Goal: Task Accomplishment & Management: Manage account settings

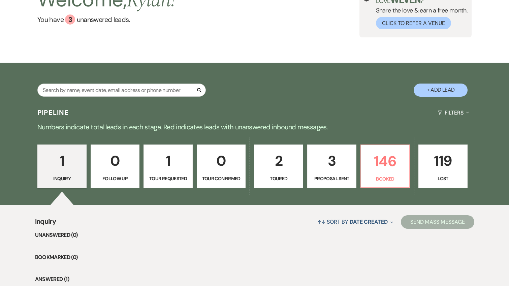
scroll to position [56, 0]
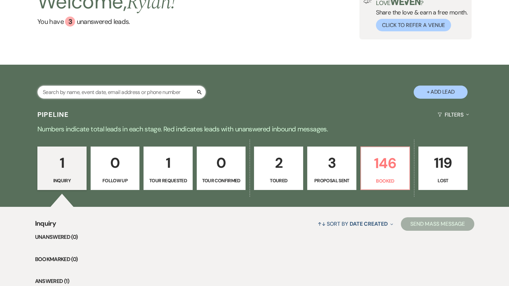
click at [148, 89] on input "text" at bounding box center [121, 92] width 169 height 13
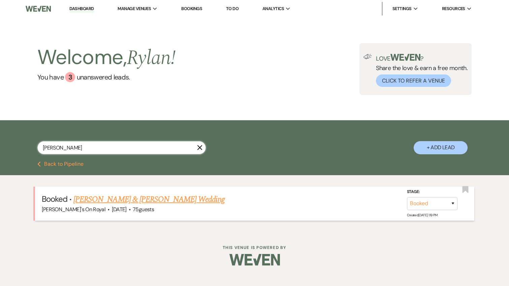
type input "espinal"
click at [164, 202] on link "[PERSON_NAME] & [PERSON_NAME] Wedding" at bounding box center [149, 200] width 151 height 12
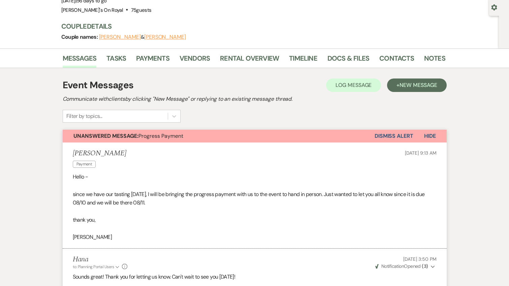
scroll to position [63, 0]
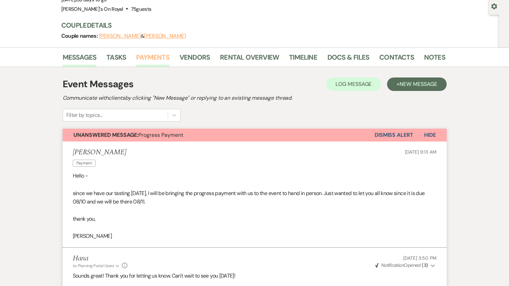
click at [149, 60] on link "Payments" at bounding box center [152, 59] width 33 height 15
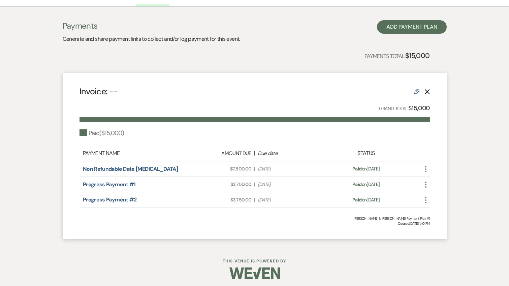
scroll to position [126, 0]
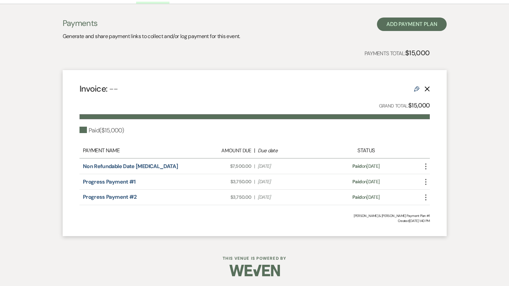
click at [427, 197] on icon "More" at bounding box center [426, 198] width 8 height 8
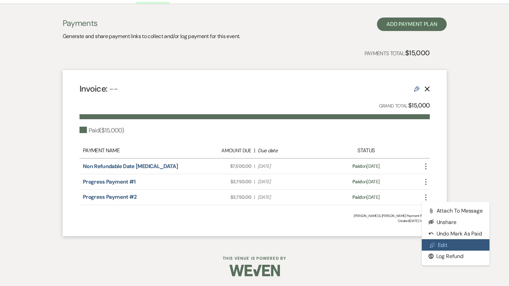
click at [444, 249] on link "Pencil Edit" at bounding box center [456, 244] width 68 height 11
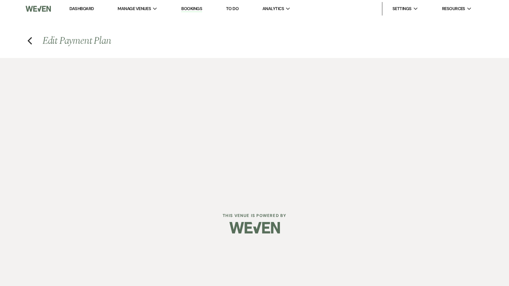
select select "1"
select select "true"
select select "1"
select select "true"
select select "1"
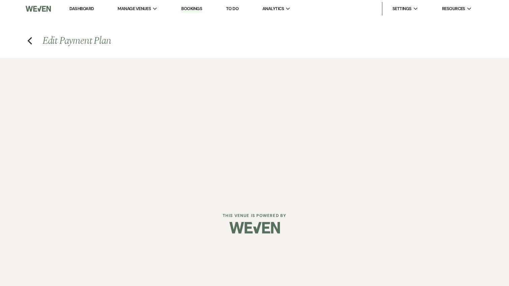
select select "true"
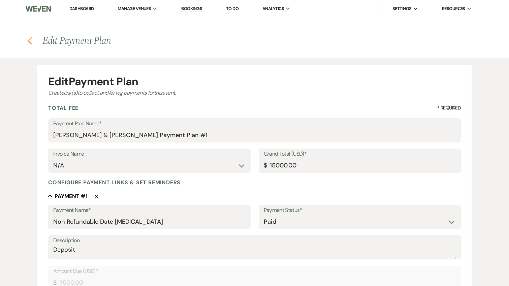
click at [32, 41] on icon "Previous" at bounding box center [29, 41] width 5 height 8
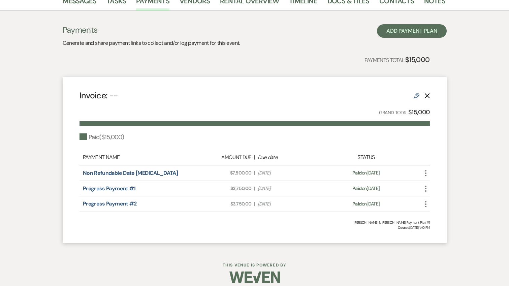
scroll to position [126, 0]
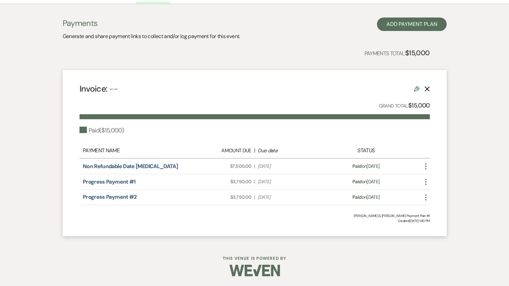
click at [427, 198] on icon "More" at bounding box center [426, 198] width 8 height 8
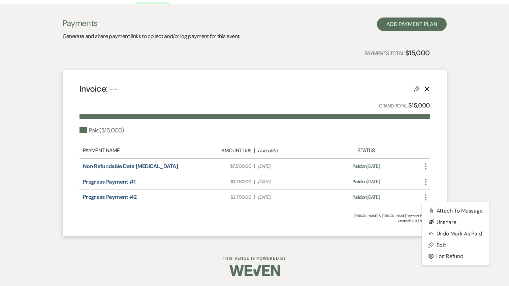
click at [427, 198] on icon "More" at bounding box center [426, 198] width 8 height 8
click at [441, 157] on div "Invoice: -- Edit Delete Grand Total: $15,000 Paid ( $15,000 ) Payment Name Amou…" at bounding box center [255, 153] width 384 height 166
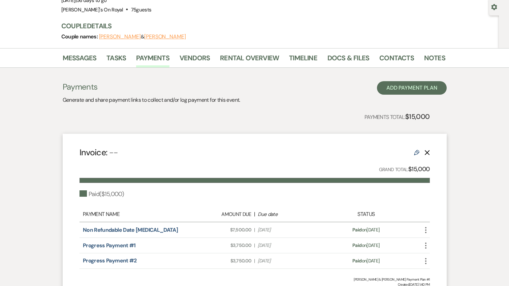
scroll to position [61, 0]
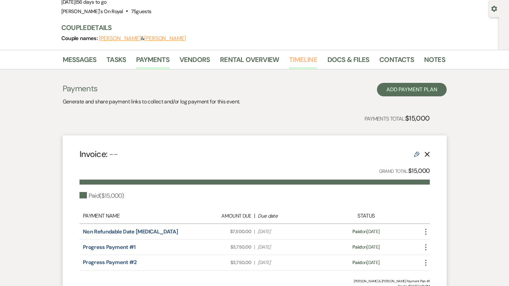
click at [301, 59] on link "Timeline" at bounding box center [303, 61] width 28 height 15
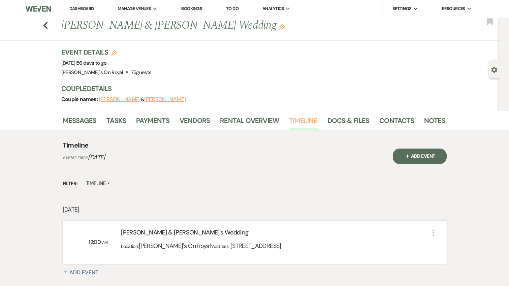
scroll to position [60, 0]
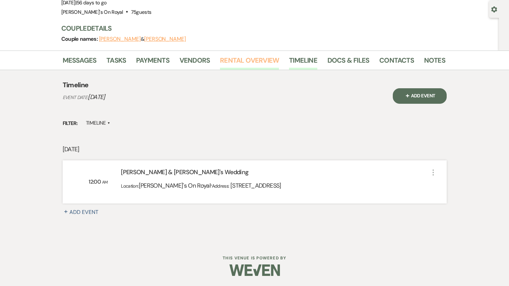
click at [244, 62] on link "Rental Overview" at bounding box center [249, 62] width 59 height 15
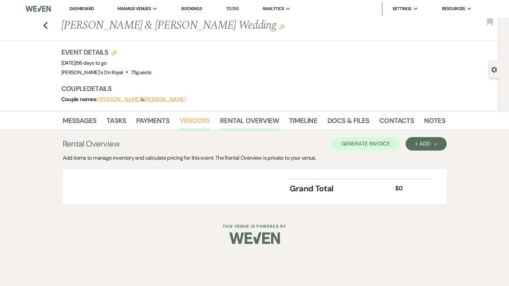
click at [186, 118] on link "Vendors" at bounding box center [195, 122] width 30 height 15
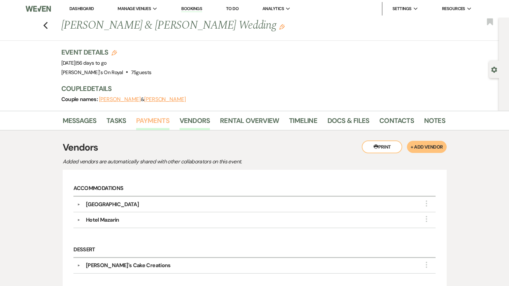
click at [151, 121] on link "Payments" at bounding box center [152, 122] width 33 height 15
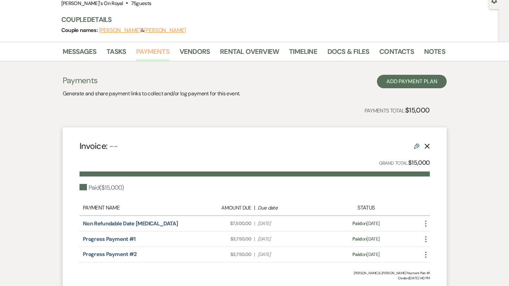
scroll to position [49, 0]
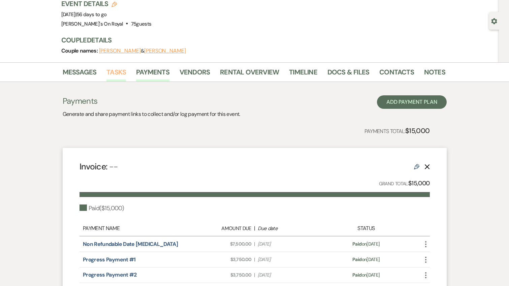
click at [116, 76] on link "Tasks" at bounding box center [117, 74] width 20 height 15
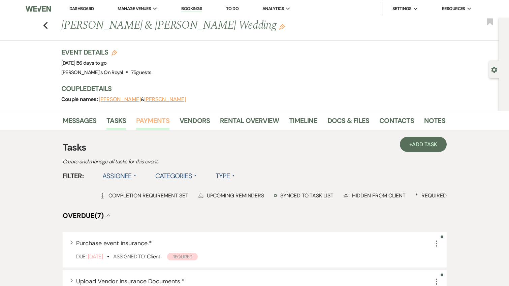
click at [168, 116] on link "Payments" at bounding box center [152, 122] width 33 height 15
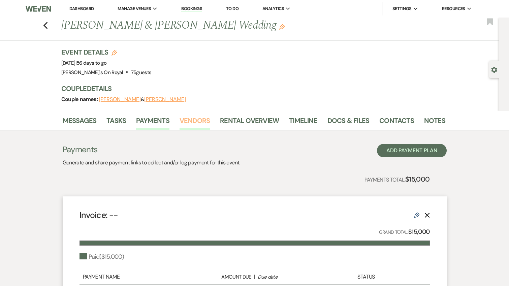
click at [191, 120] on link "Vendors" at bounding box center [195, 122] width 30 height 15
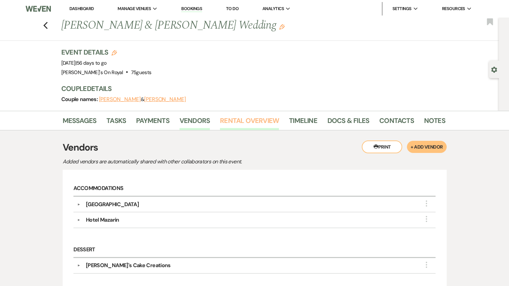
click at [225, 121] on link "Rental Overview" at bounding box center [249, 122] width 59 height 15
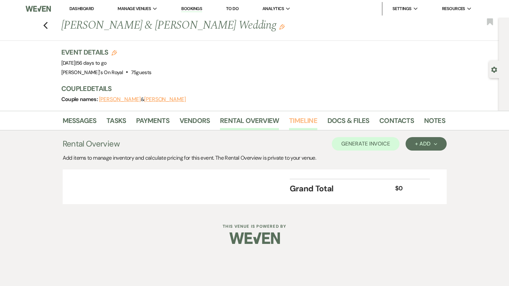
click at [290, 126] on link "Timeline" at bounding box center [303, 122] width 28 height 15
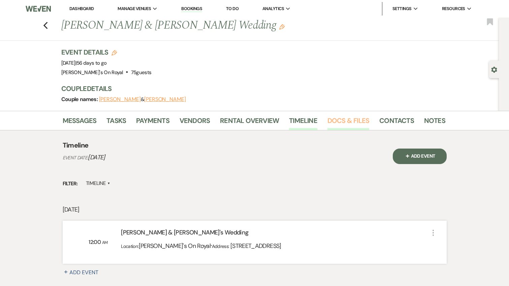
click at [354, 119] on link "Docs & Files" at bounding box center [349, 122] width 42 height 15
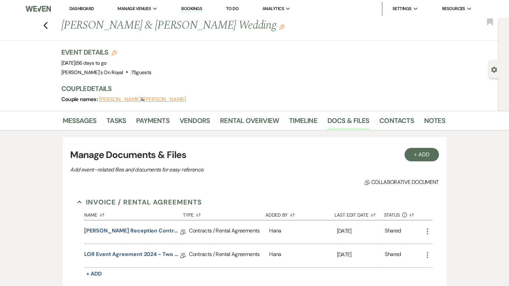
click at [216, 118] on li "Vendors" at bounding box center [200, 122] width 40 height 16
click at [200, 119] on link "Vendors" at bounding box center [195, 122] width 30 height 15
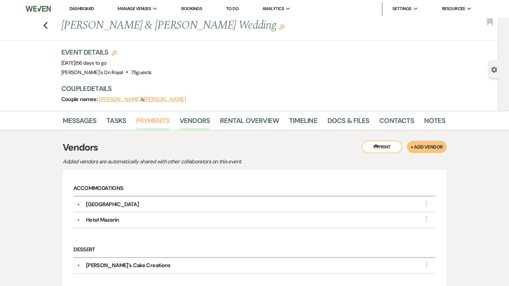
click at [139, 116] on link "Payments" at bounding box center [152, 122] width 33 height 15
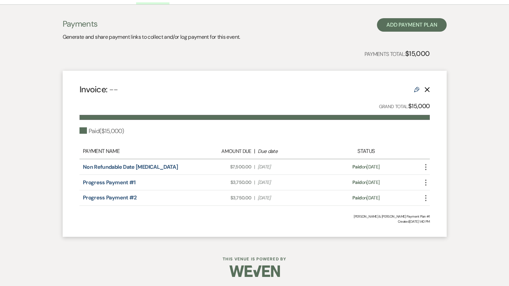
scroll to position [126, 0]
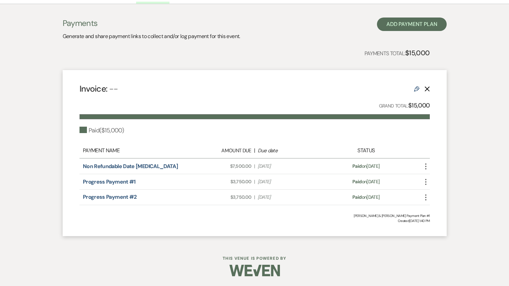
click at [426, 200] on use "button" at bounding box center [426, 198] width 1 height 6
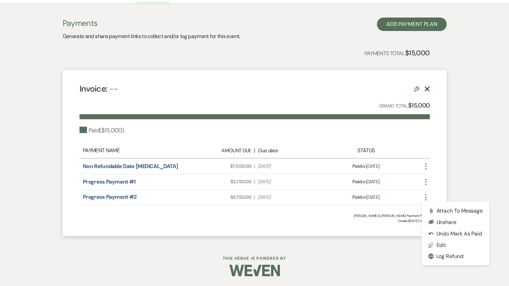
click at [426, 199] on icon "More" at bounding box center [426, 198] width 8 height 8
click at [94, 206] on div "Invoice: -- Edit Delete Grand Total: $15,000 Paid ( $15,000 ) Payment Name Amou…" at bounding box center [255, 153] width 384 height 166
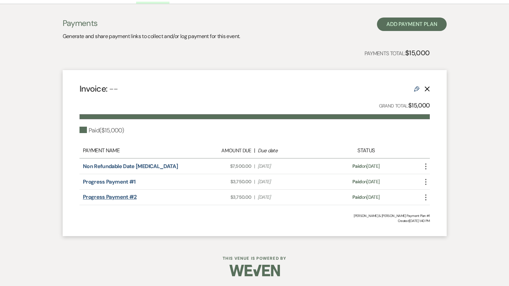
click at [103, 200] on link "Progress Payment #2" at bounding box center [110, 197] width 54 height 7
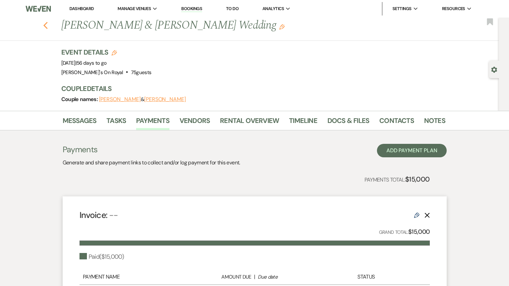
click at [46, 28] on icon "Previous" at bounding box center [45, 26] width 5 height 8
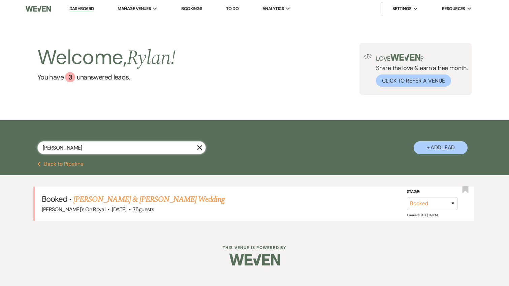
click at [91, 146] on input "espinal" at bounding box center [121, 147] width 169 height 13
type input "reform"
click at [116, 197] on link "Education Reform Now Advocacy" at bounding box center [123, 200] width 98 height 12
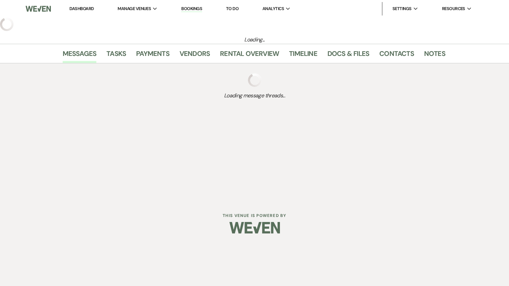
select select "20"
select select "9"
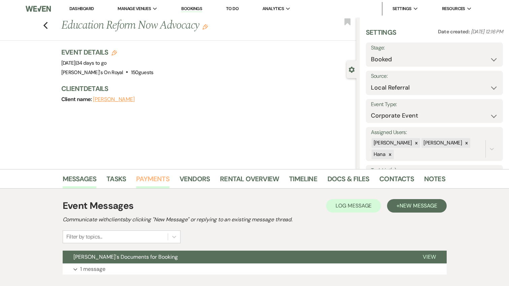
click at [140, 178] on link "Payments" at bounding box center [152, 181] width 33 height 15
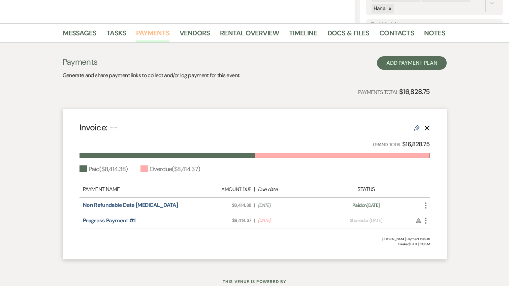
scroll to position [148, 0]
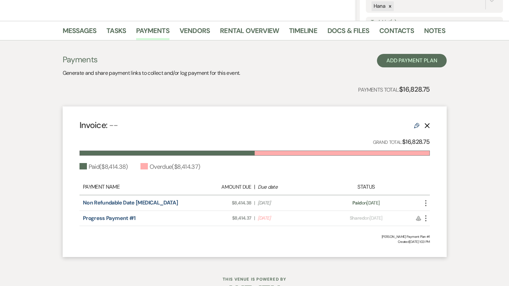
click at [426, 218] on use "button" at bounding box center [426, 218] width 1 height 6
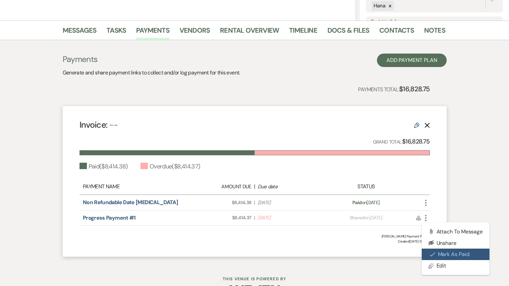
click at [458, 256] on button "Check Mark Mark as Paid" at bounding box center [456, 254] width 68 height 11
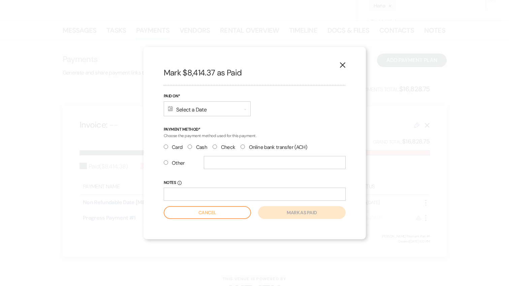
click at [216, 109] on div "Calendar Select a Date Expand" at bounding box center [207, 108] width 87 height 15
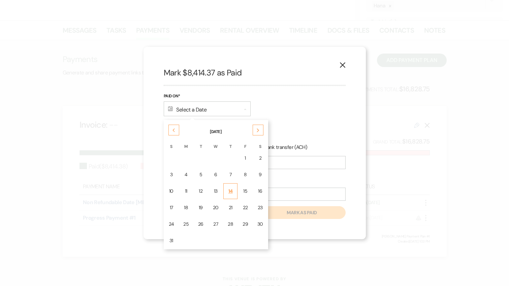
click at [233, 191] on td "14" at bounding box center [231, 191] width 14 height 16
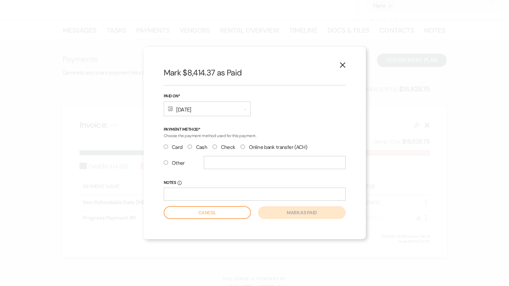
click at [250, 148] on label "Online bank transfer (ACH)" at bounding box center [274, 147] width 67 height 9
click at [245, 148] on input "Online bank transfer (ACH)" at bounding box center [243, 147] width 4 height 4
radio input "true"
click at [285, 212] on button "Mark as paid" at bounding box center [301, 212] width 87 height 13
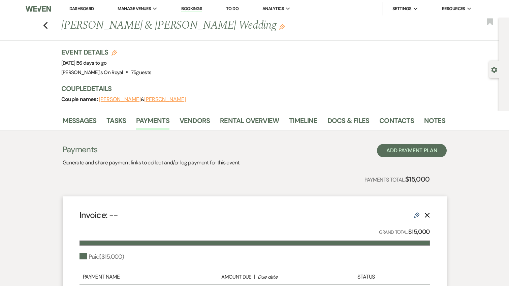
scroll to position [126, 0]
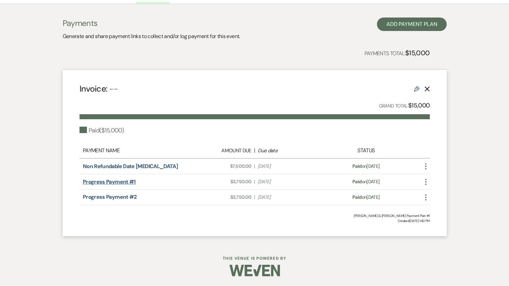
click at [132, 181] on link "Progress Payment #1" at bounding box center [109, 181] width 53 height 7
click at [426, 197] on use "button" at bounding box center [426, 198] width 1 height 6
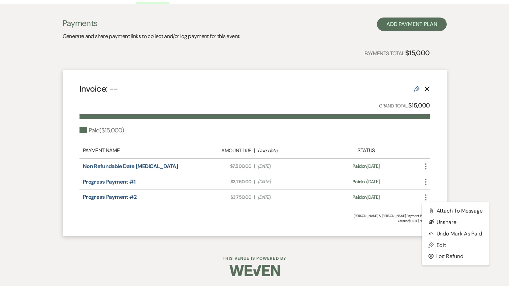
click at [426, 197] on use "button" at bounding box center [426, 198] width 1 height 6
click at [350, 193] on div "Progress Payment #2 Amount Due: $3,750.00 | Due Date Aug 10, 2025 Payment statu…" at bounding box center [255, 198] width 351 height 16
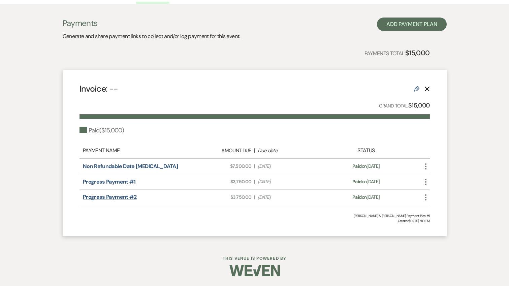
click at [106, 199] on link "Progress Payment #2" at bounding box center [110, 197] width 54 height 7
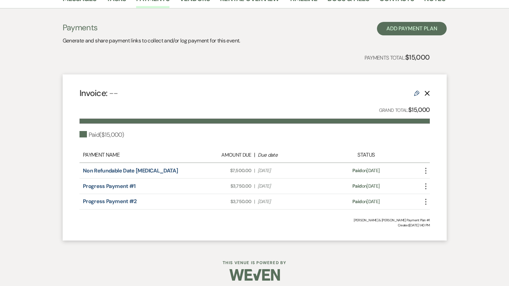
scroll to position [126, 0]
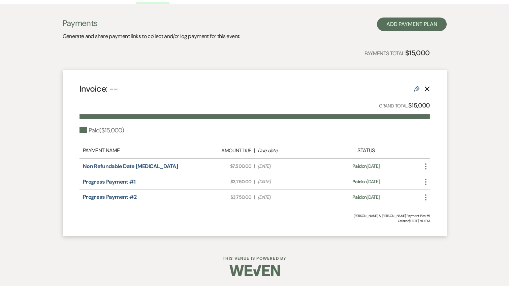
click at [424, 167] on icon "More" at bounding box center [426, 167] width 8 height 8
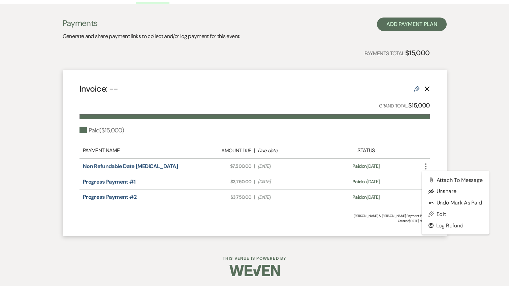
click at [429, 150] on div "Payment Name Amount Due | Due date Status" at bounding box center [255, 151] width 351 height 16
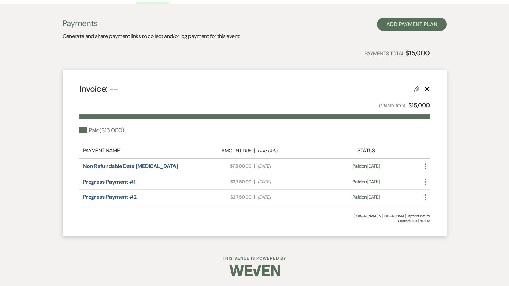
click at [425, 164] on icon "More" at bounding box center [426, 167] width 8 height 8
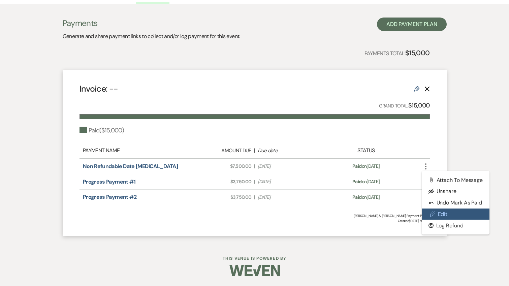
click at [447, 214] on link "Pencil Edit" at bounding box center [456, 214] width 68 height 11
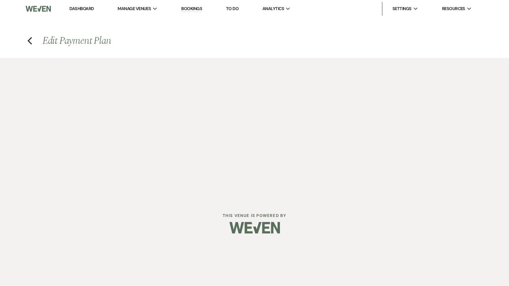
select select "1"
select select "true"
select select "1"
select select "true"
select select "1"
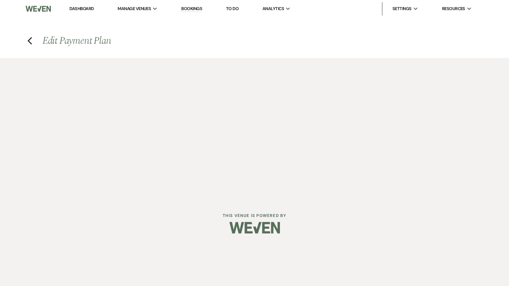
select select "true"
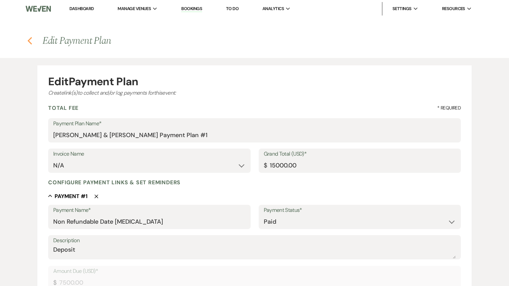
click at [31, 42] on icon "Previous" at bounding box center [29, 41] width 5 height 8
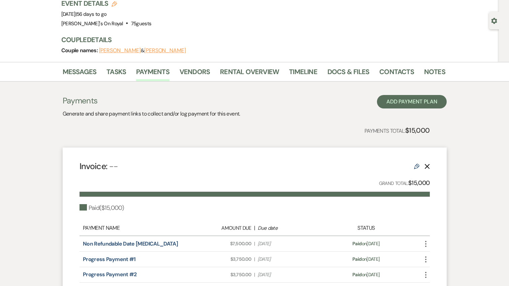
scroll to position [126, 0]
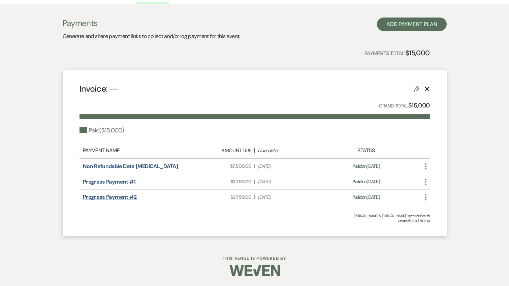
click at [103, 198] on link "Progress Payment #2" at bounding box center [110, 197] width 54 height 7
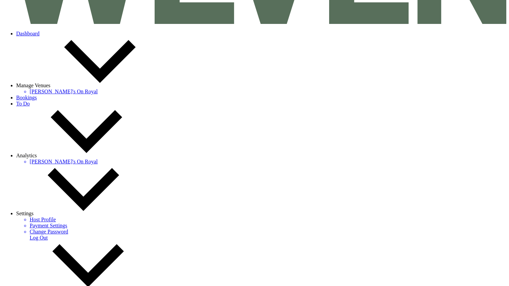
scroll to position [99, 0]
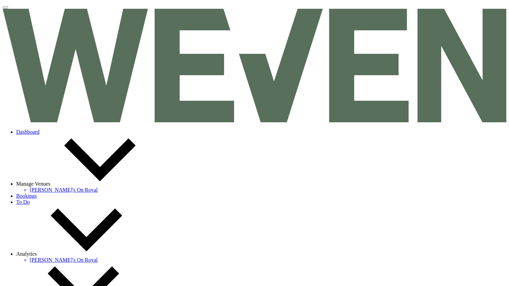
select select "1"
select select "true"
select select "1"
select select "true"
select select "1"
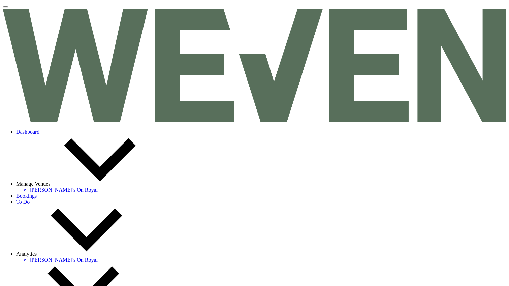
select select "true"
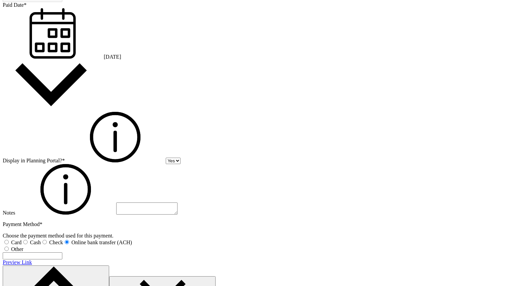
scroll to position [693, 0]
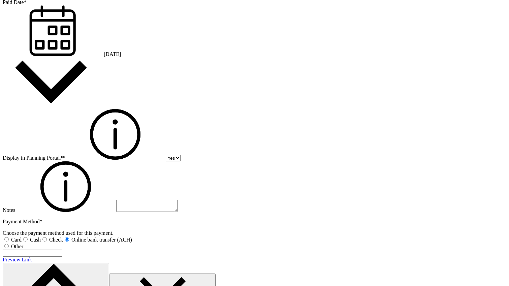
select select "2"
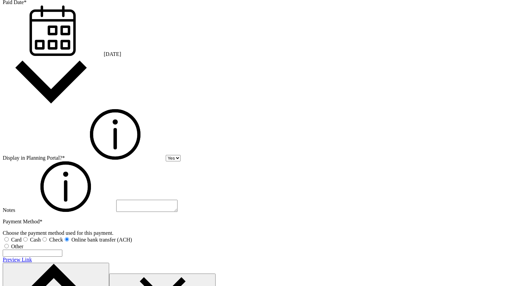
select select "flat"
drag, startPoint x: 287, startPoint y: 115, endPoint x: 267, endPoint y: 113, distance: 20.3
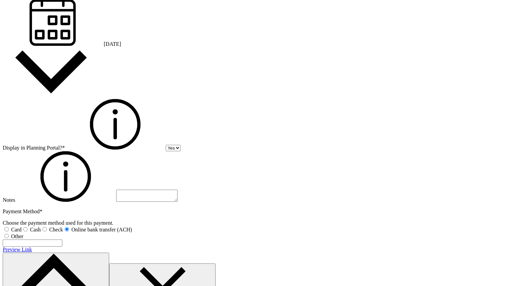
scroll to position [703, 0]
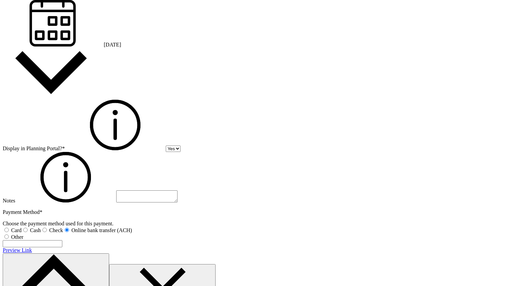
type input "4300.00"
select select "1"
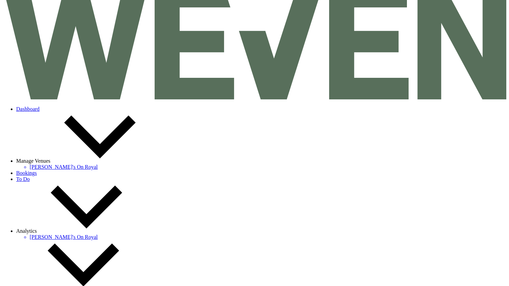
scroll to position [0, 0]
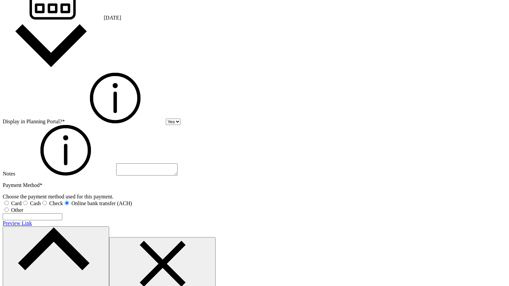
scroll to position [729, 0]
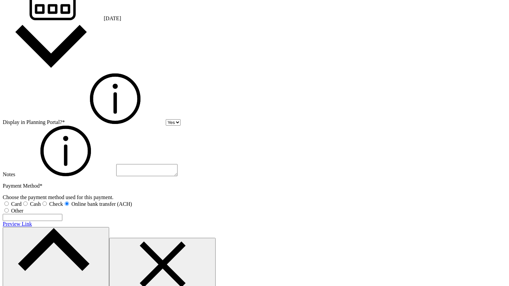
type input "15550.00"
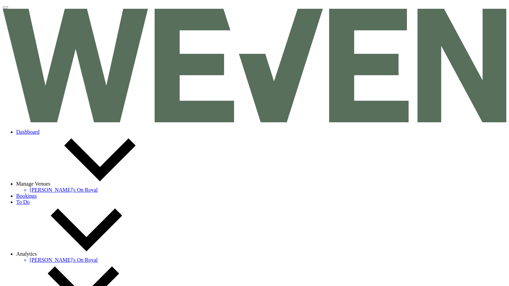
scroll to position [126, 0]
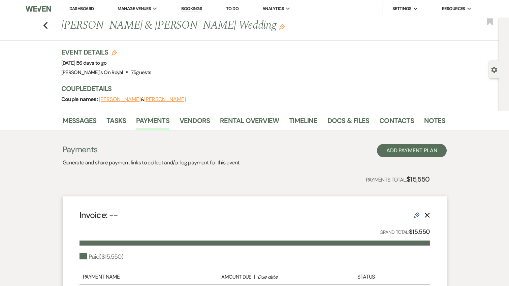
click at [45, 32] on div "Previous [PERSON_NAME] & [PERSON_NAME] Wedding Edit Bookmark" at bounding box center [248, 29] width 503 height 23
click at [53, 26] on div "Previous [PERSON_NAME] & [PERSON_NAME] Wedding Edit Bookmark" at bounding box center [248, 29] width 503 height 23
click at [38, 29] on div "Previous [PERSON_NAME] & [PERSON_NAME] Wedding Edit Bookmark" at bounding box center [248, 29] width 503 height 23
click at [45, 26] on use "button" at bounding box center [45, 25] width 4 height 7
click at [45, 25] on use "button" at bounding box center [45, 25] width 4 height 7
